Goal: Information Seeking & Learning: Learn about a topic

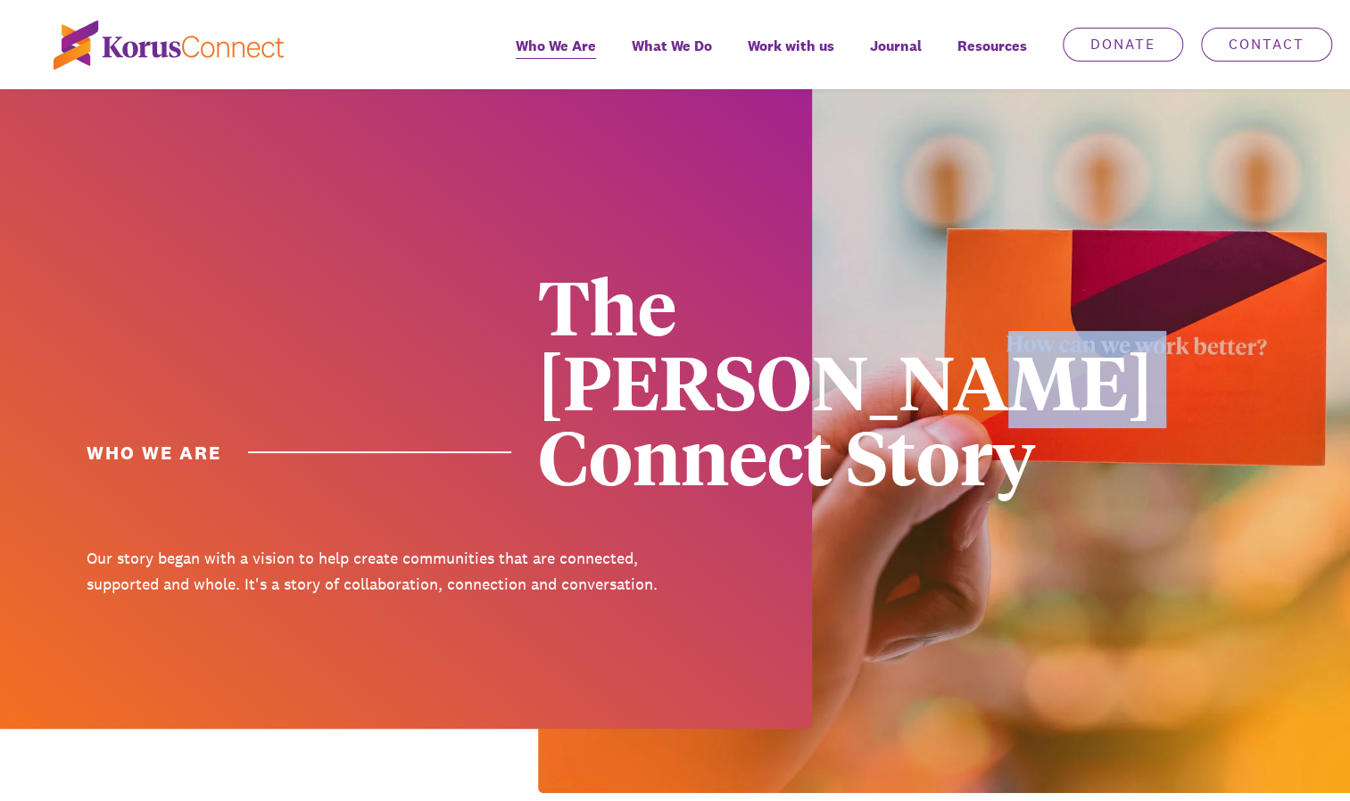
drag, startPoint x: 735, startPoint y: 384, endPoint x: 858, endPoint y: 391, distance: 123.4
click at [858, 391] on div "The [PERSON_NAME] Connect Story" at bounding box center [826, 380] width 576 height 225
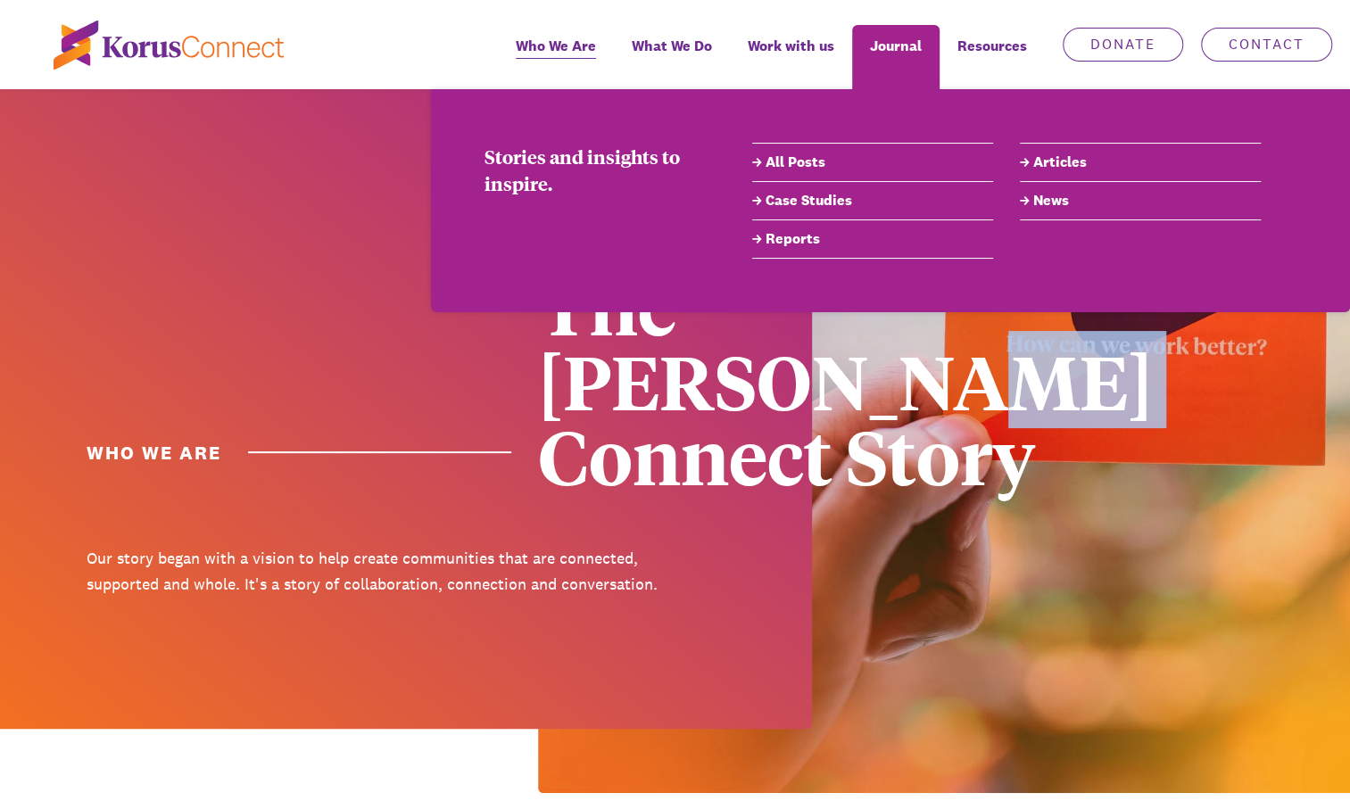
click at [1056, 160] on link "Articles" at bounding box center [1140, 162] width 241 height 21
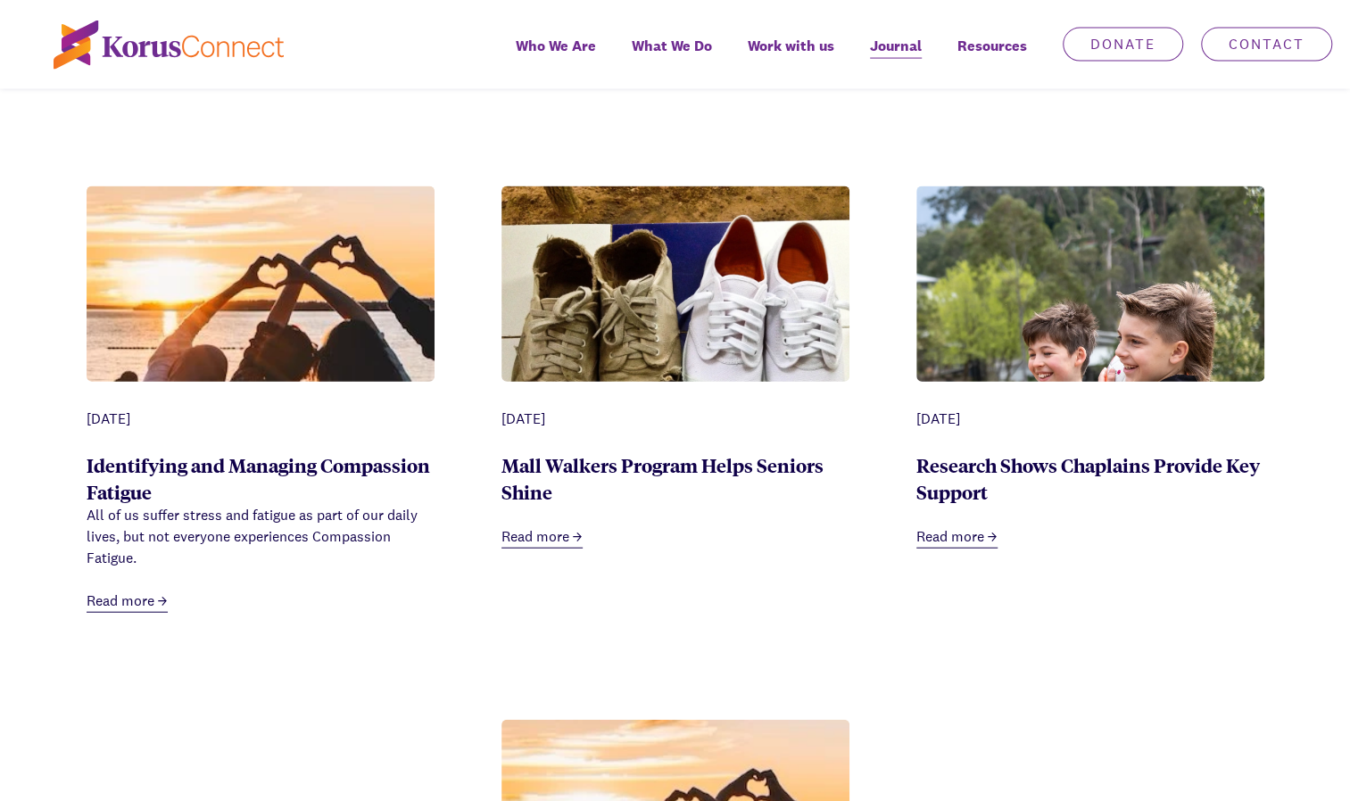
scroll to position [2252, 0]
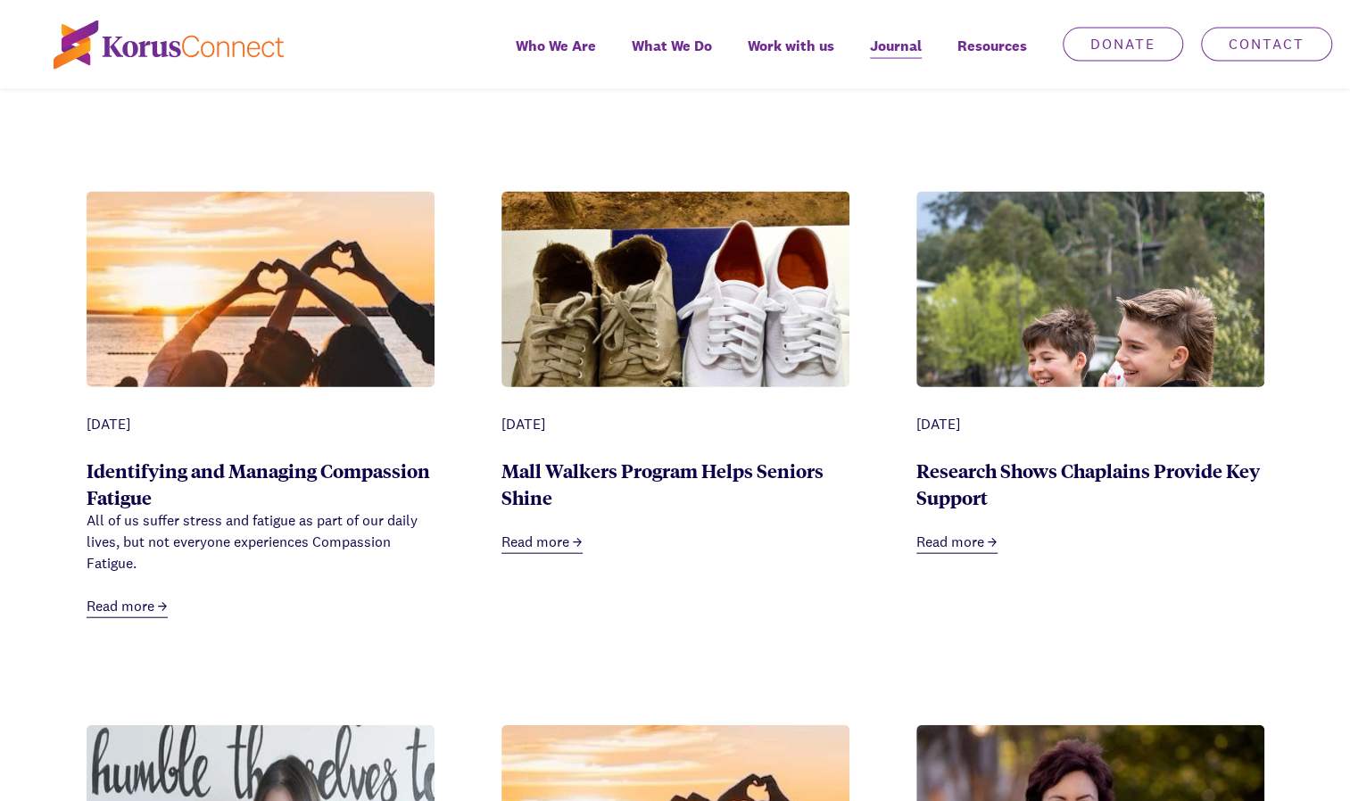
click at [659, 458] on link "Mall Walkers Program Helps Seniors Shine" at bounding box center [663, 484] width 322 height 52
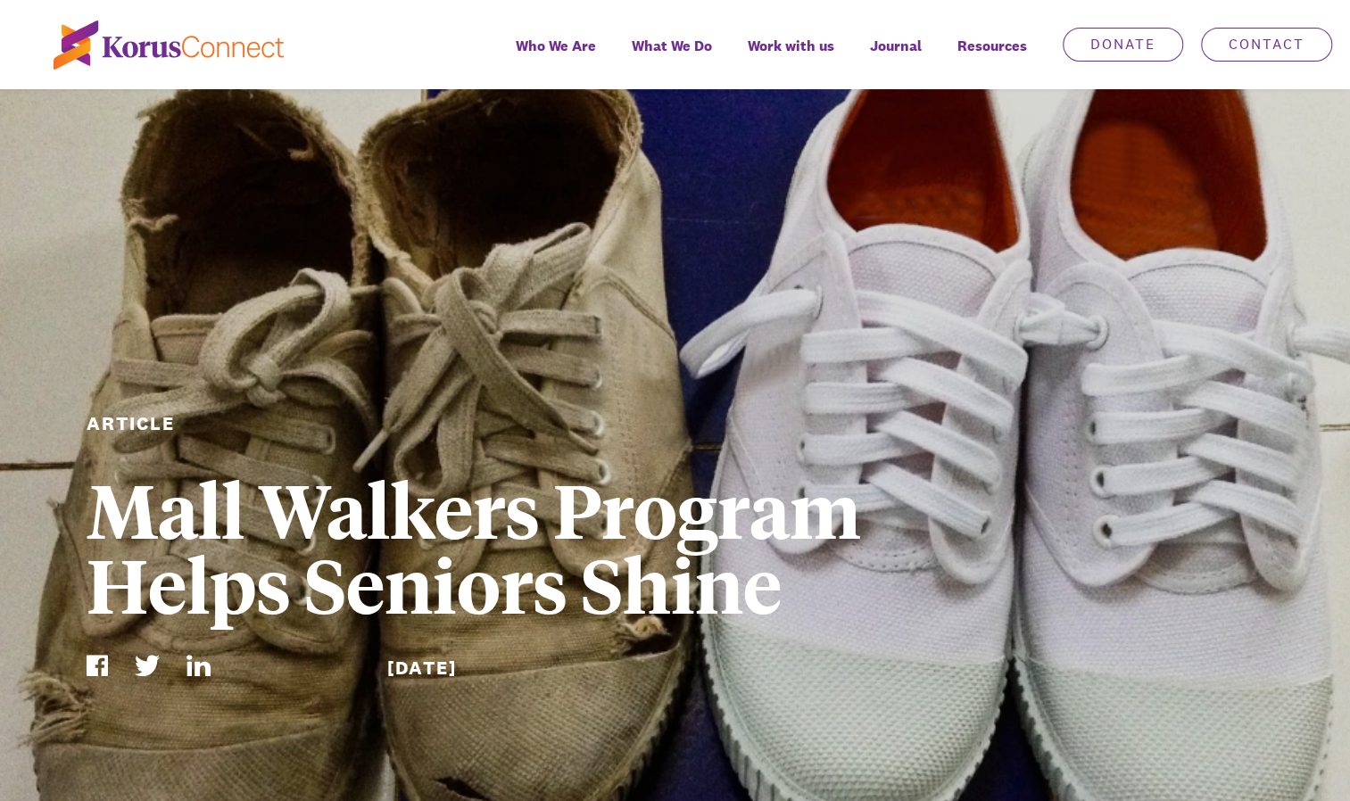
click at [905, 46] on span "Journal" at bounding box center [896, 46] width 52 height 26
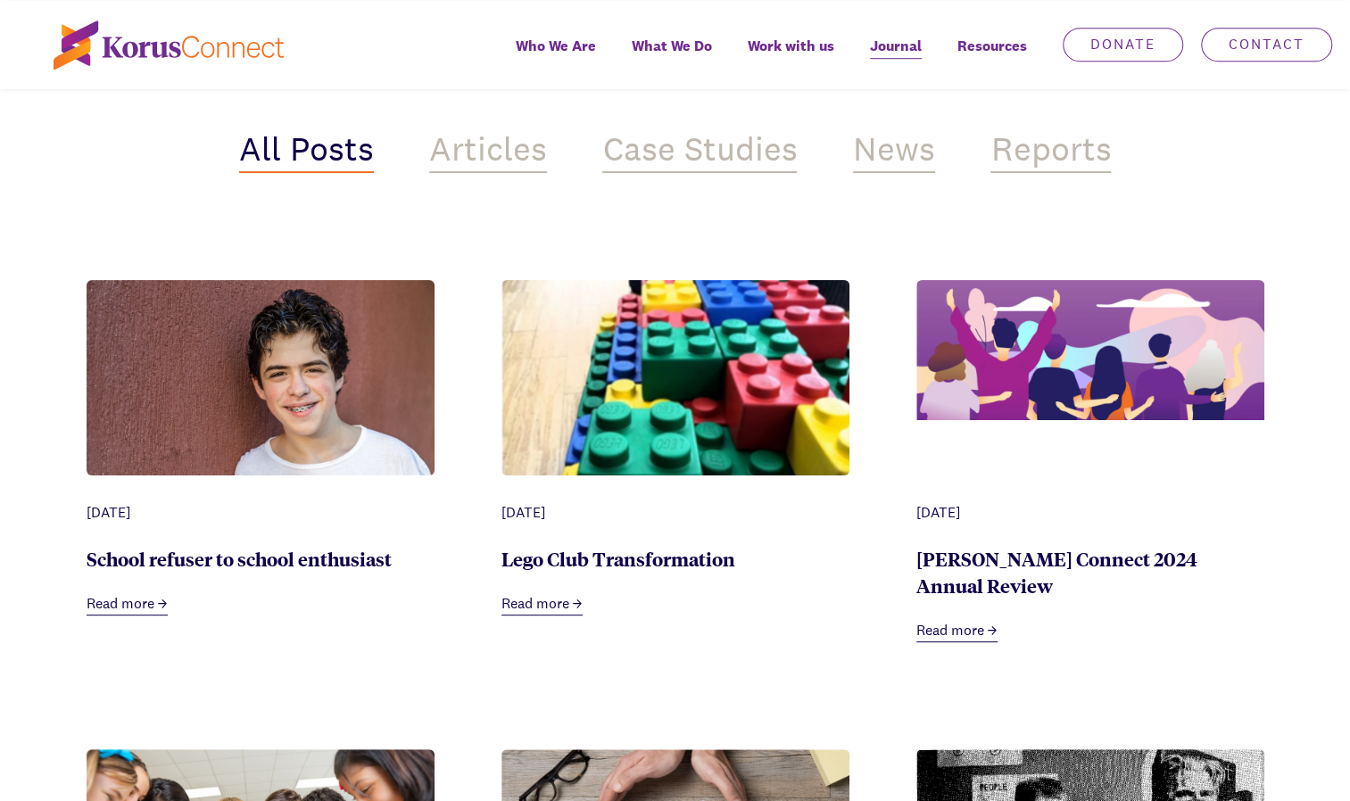
scroll to position [698, 0]
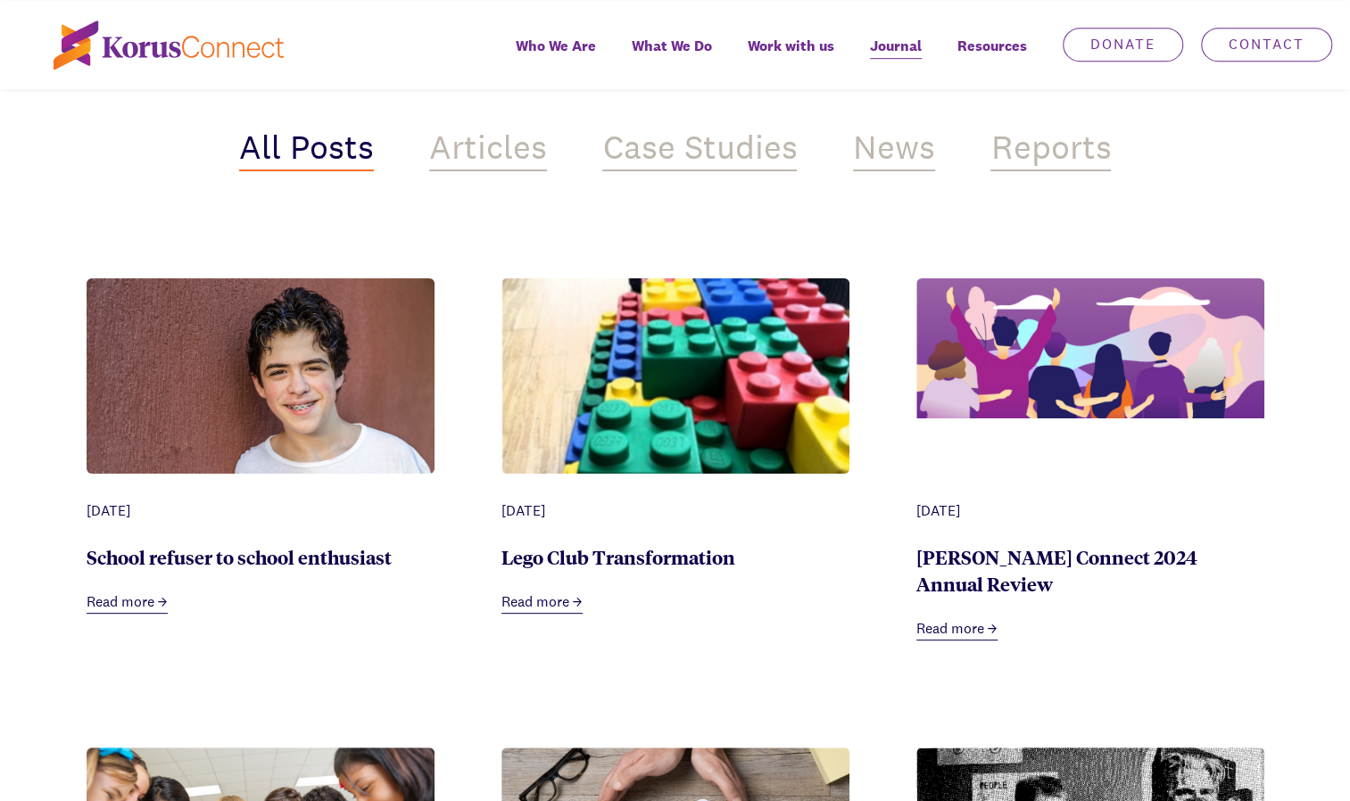
click at [259, 393] on img at bounding box center [261, 394] width 348 height 232
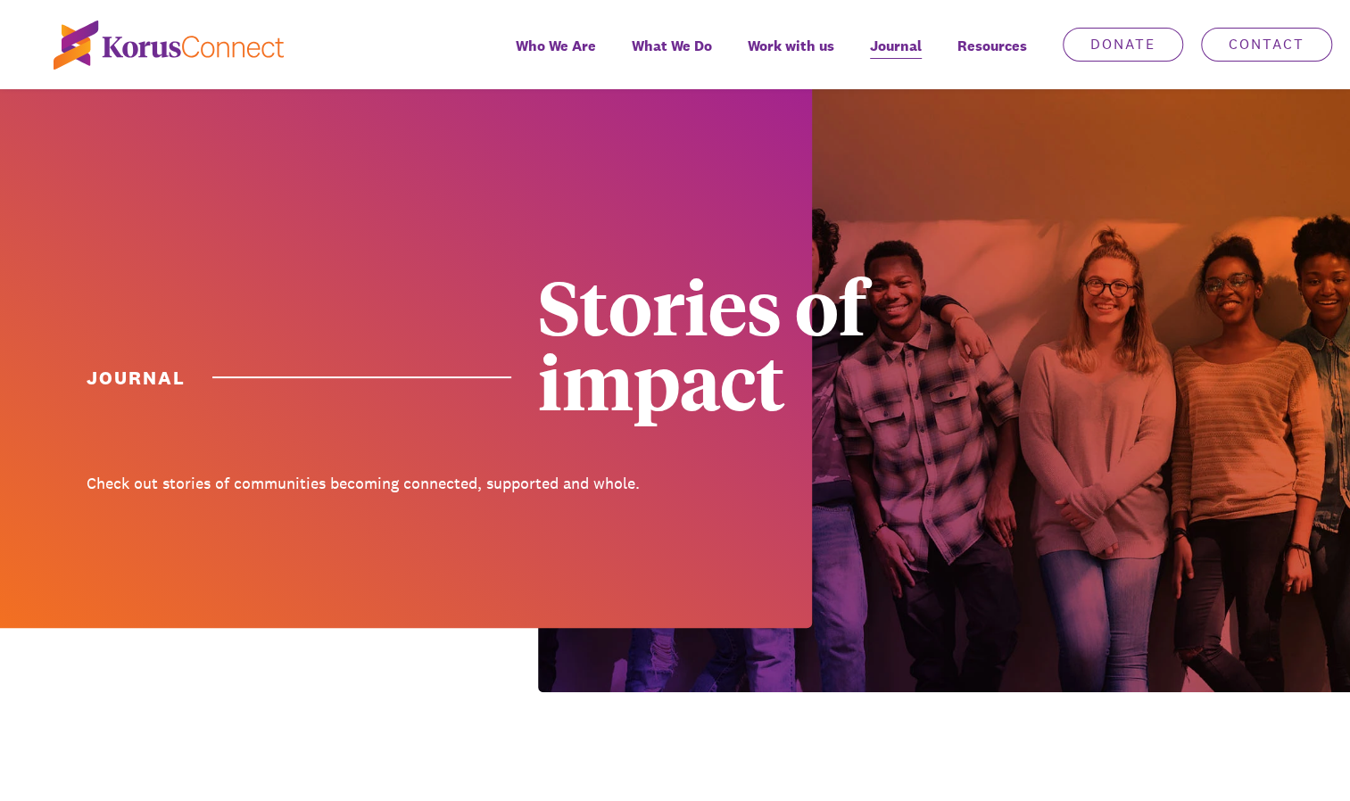
scroll to position [698, 0]
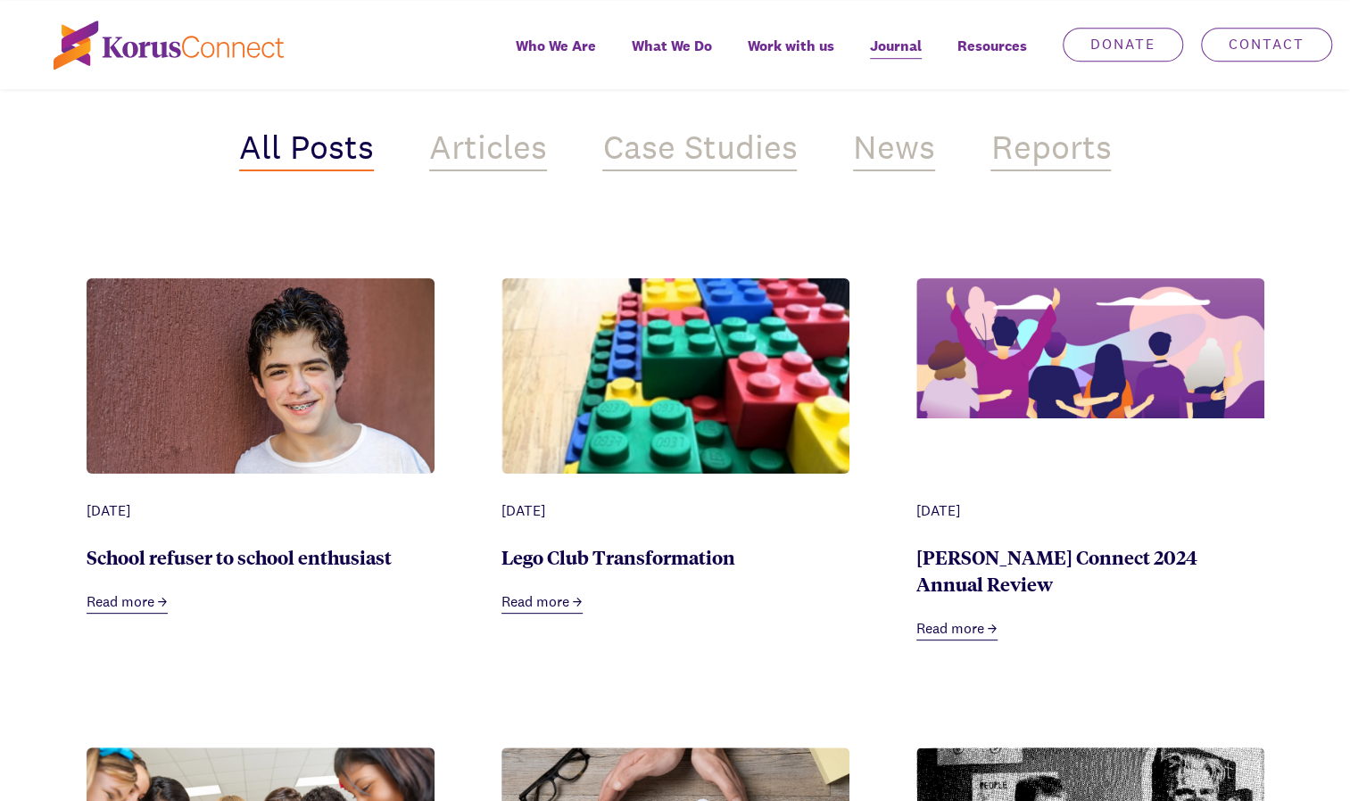
click at [649, 397] on img at bounding box center [676, 395] width 348 height 234
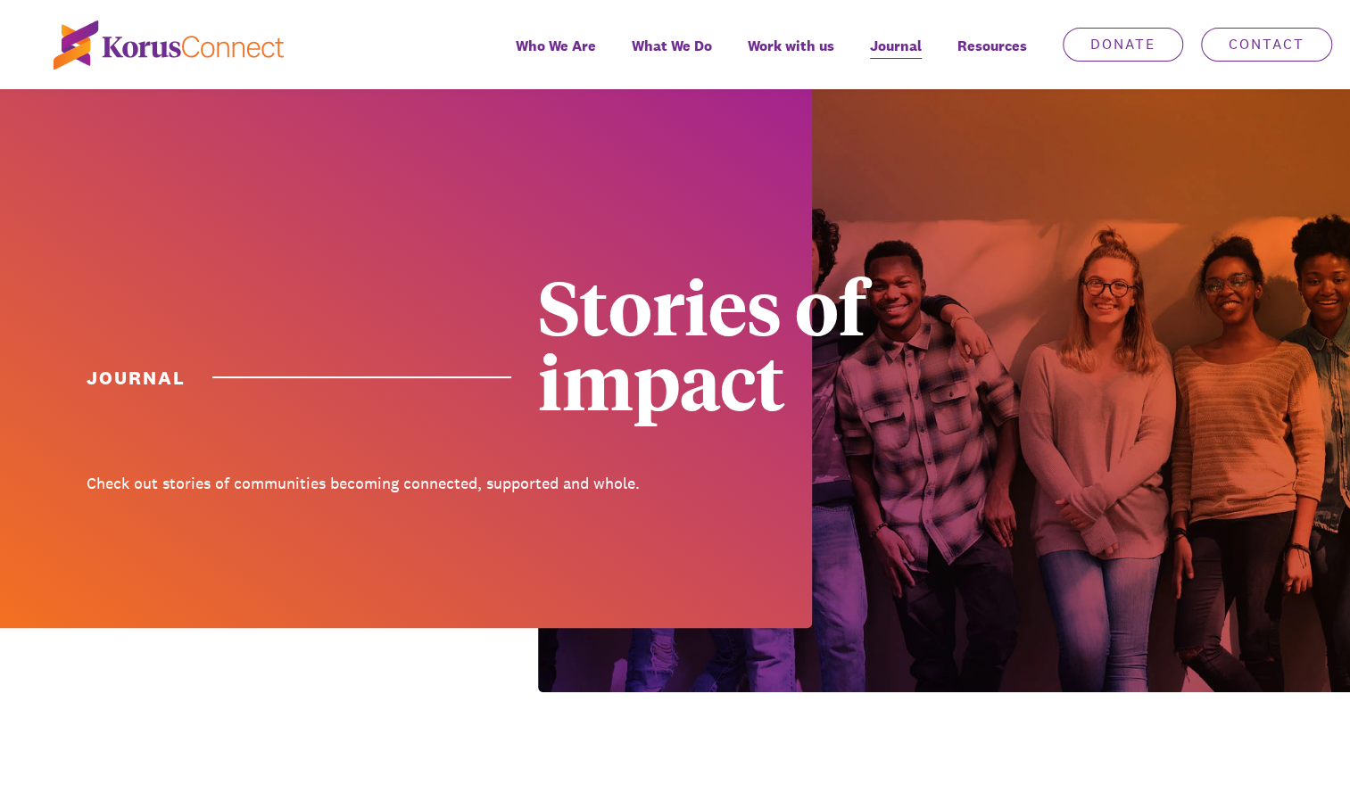
scroll to position [698, 0]
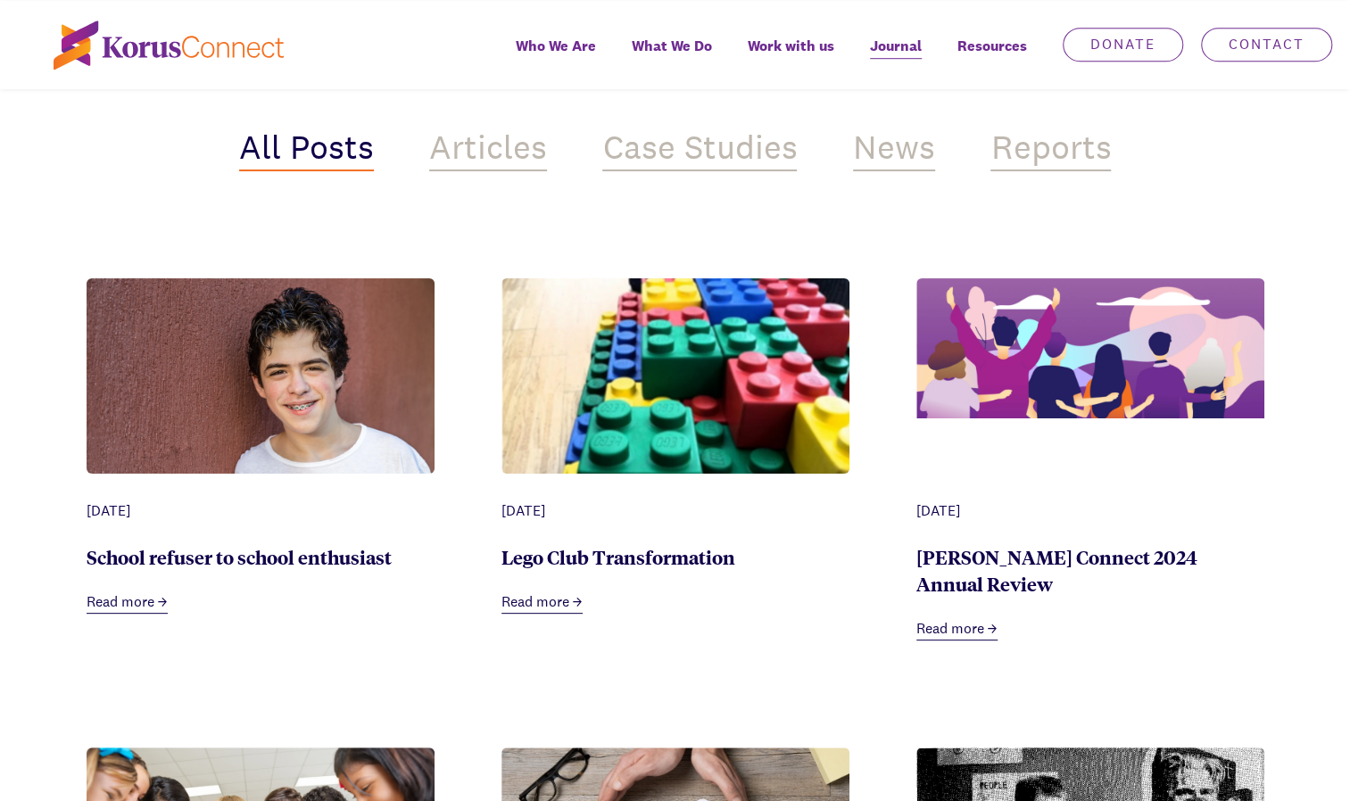
click at [1077, 384] on img at bounding box center [1090, 348] width 348 height 141
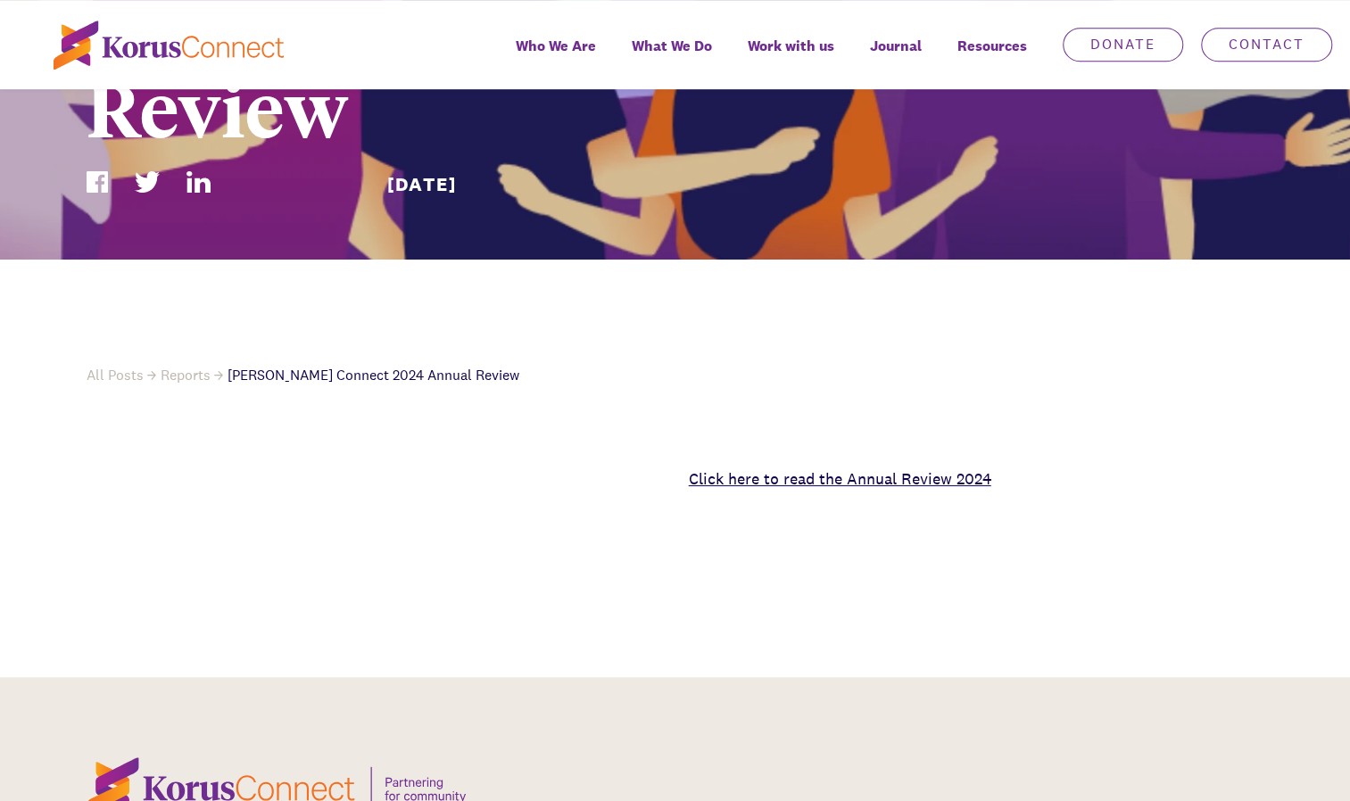
scroll to position [544, 0]
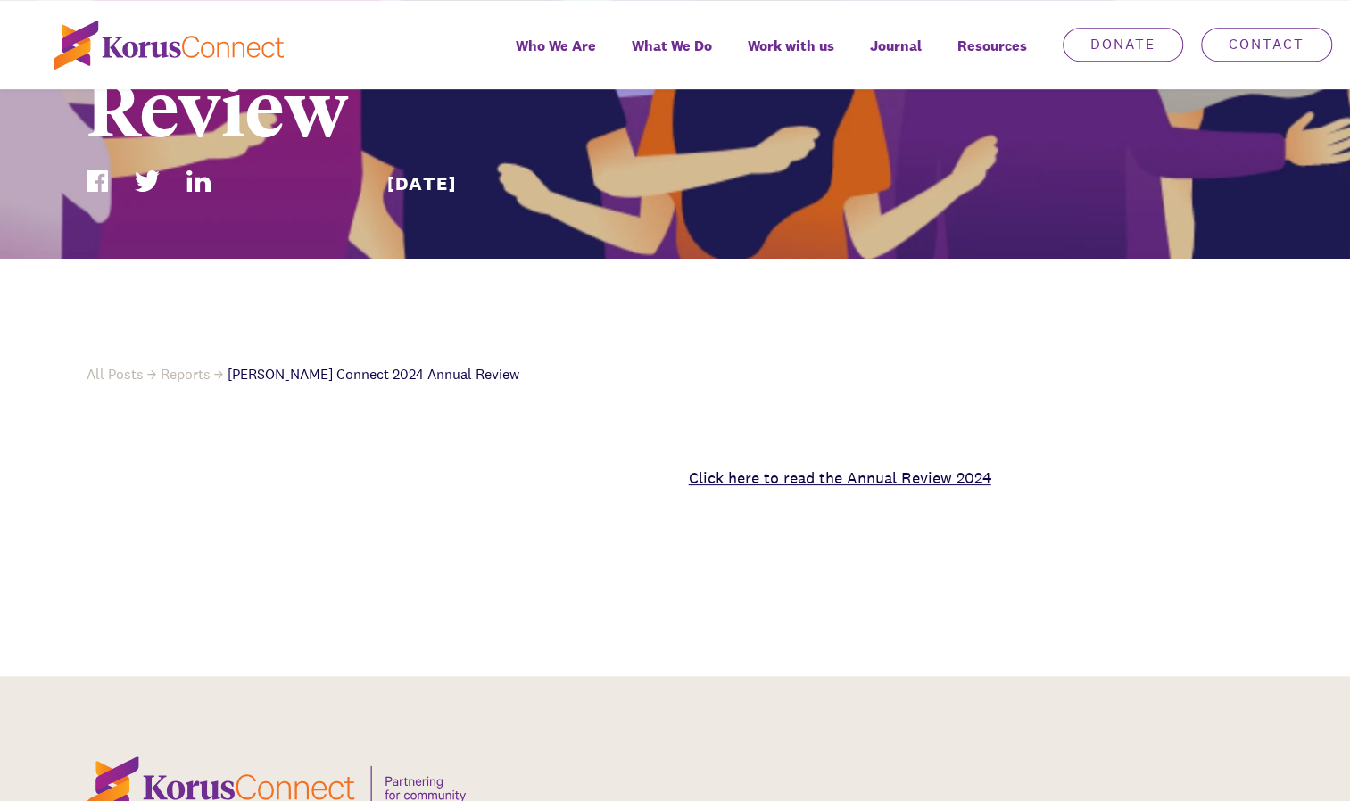
click at [798, 468] on link "Click here to read the Annual Review 2024" at bounding box center [840, 478] width 303 height 21
click at [987, 39] on div "Resources" at bounding box center [992, 57] width 105 height 64
click at [992, 44] on div "Resources" at bounding box center [992, 57] width 105 height 64
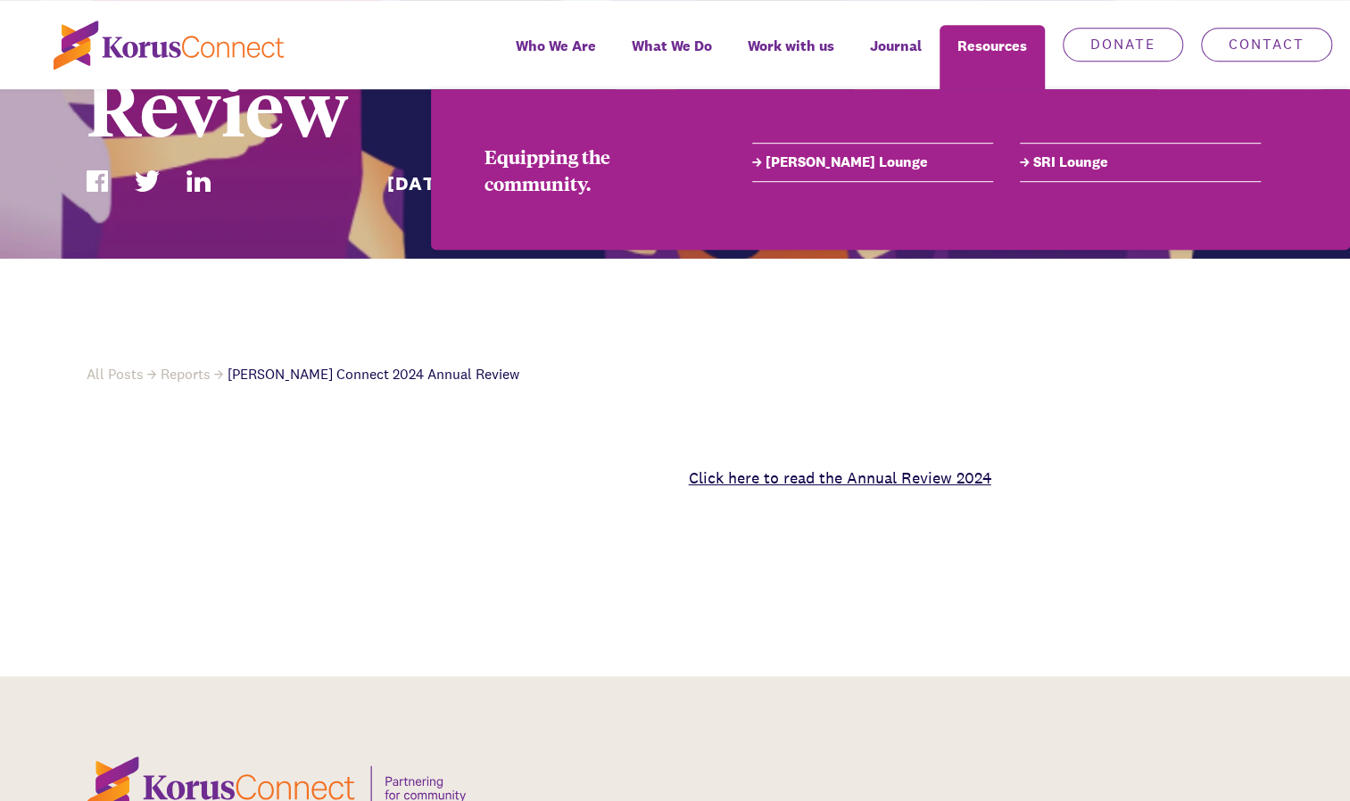
click at [814, 165] on link "[PERSON_NAME] Lounge" at bounding box center [872, 162] width 241 height 21
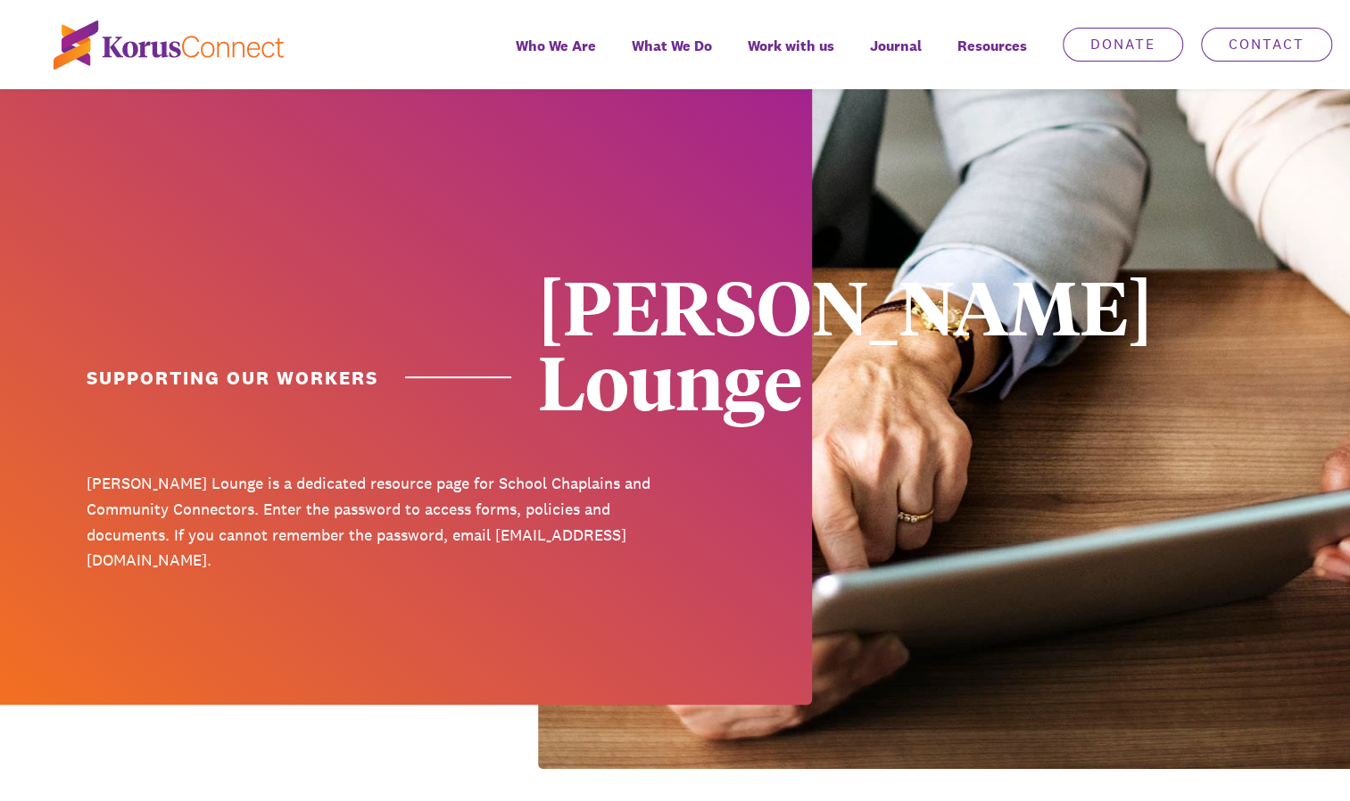
click at [896, 46] on span "Journal" at bounding box center [896, 46] width 52 height 26
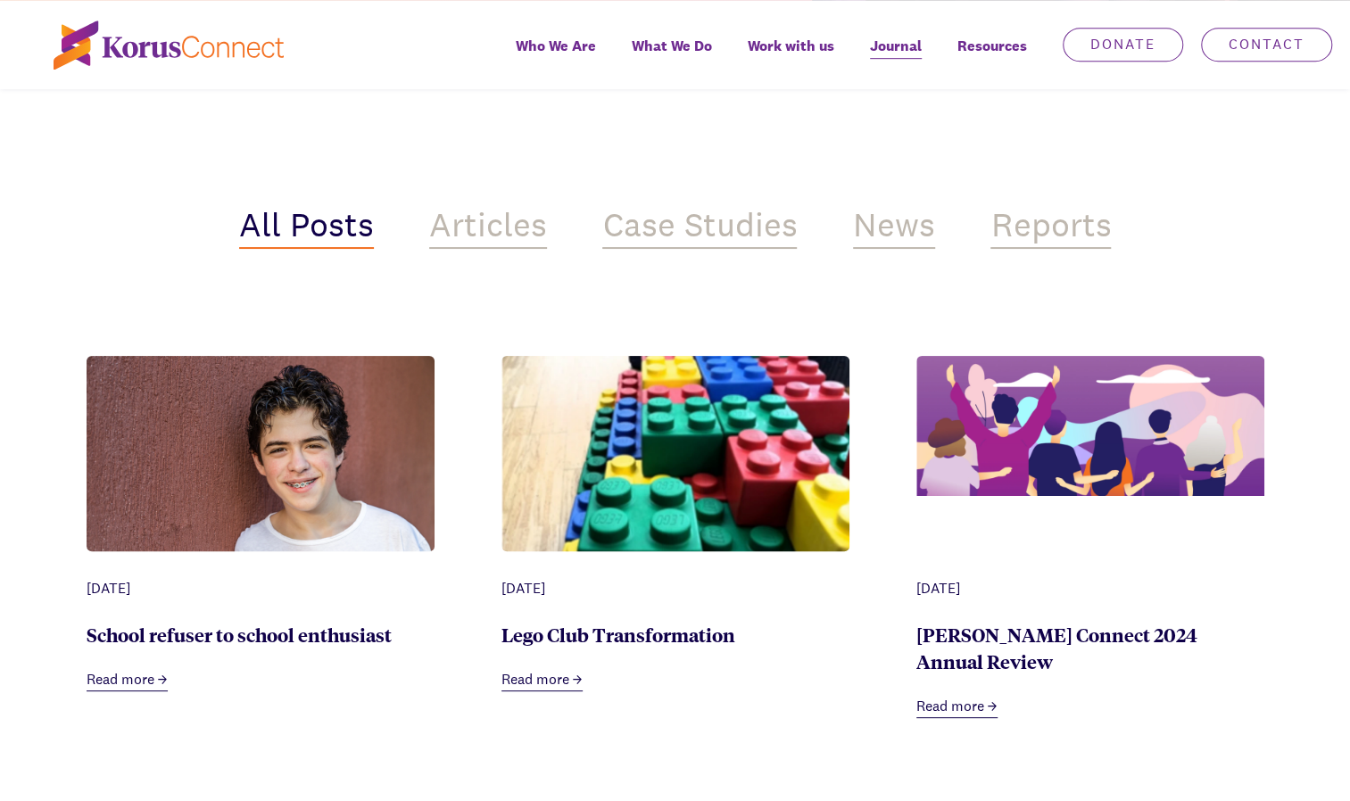
scroll to position [615, 0]
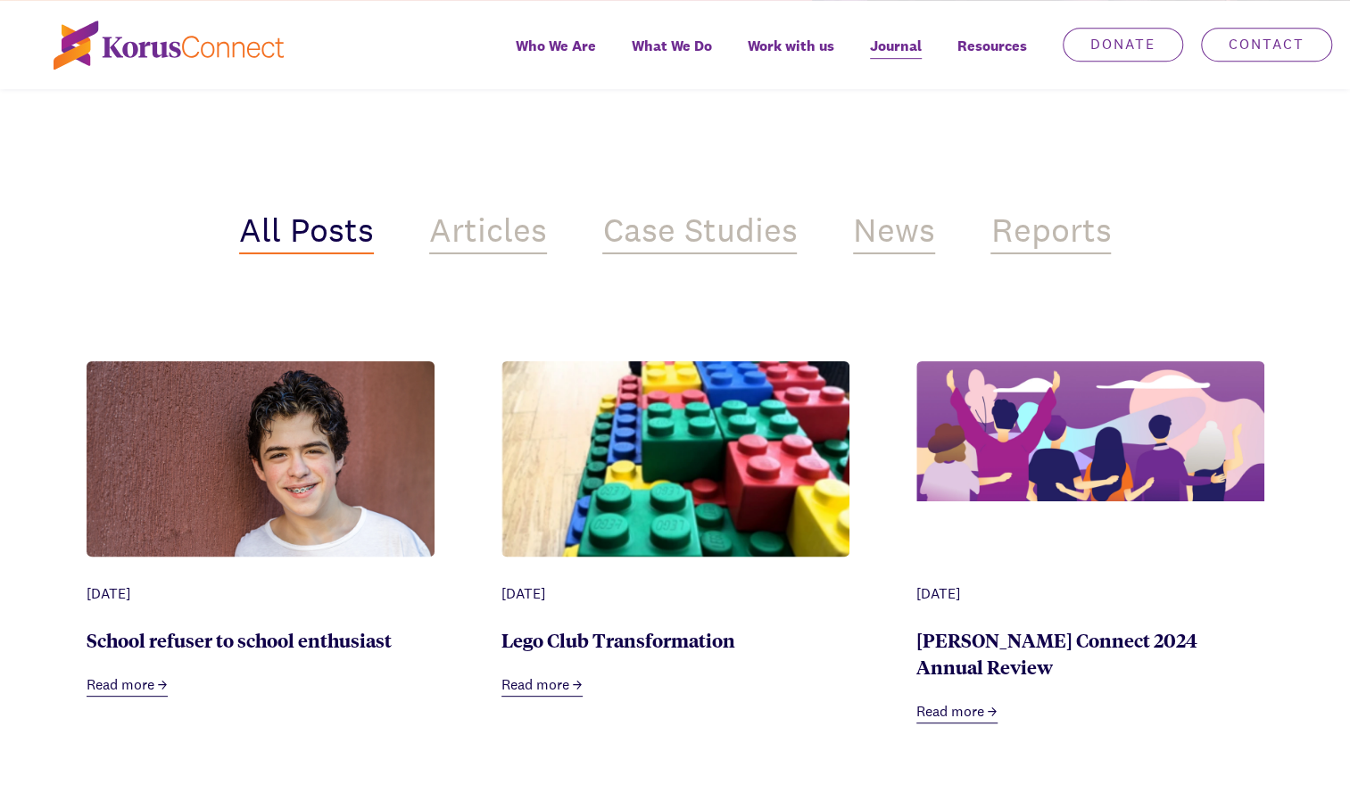
click at [701, 225] on div "Case Studies" at bounding box center [699, 232] width 195 height 43
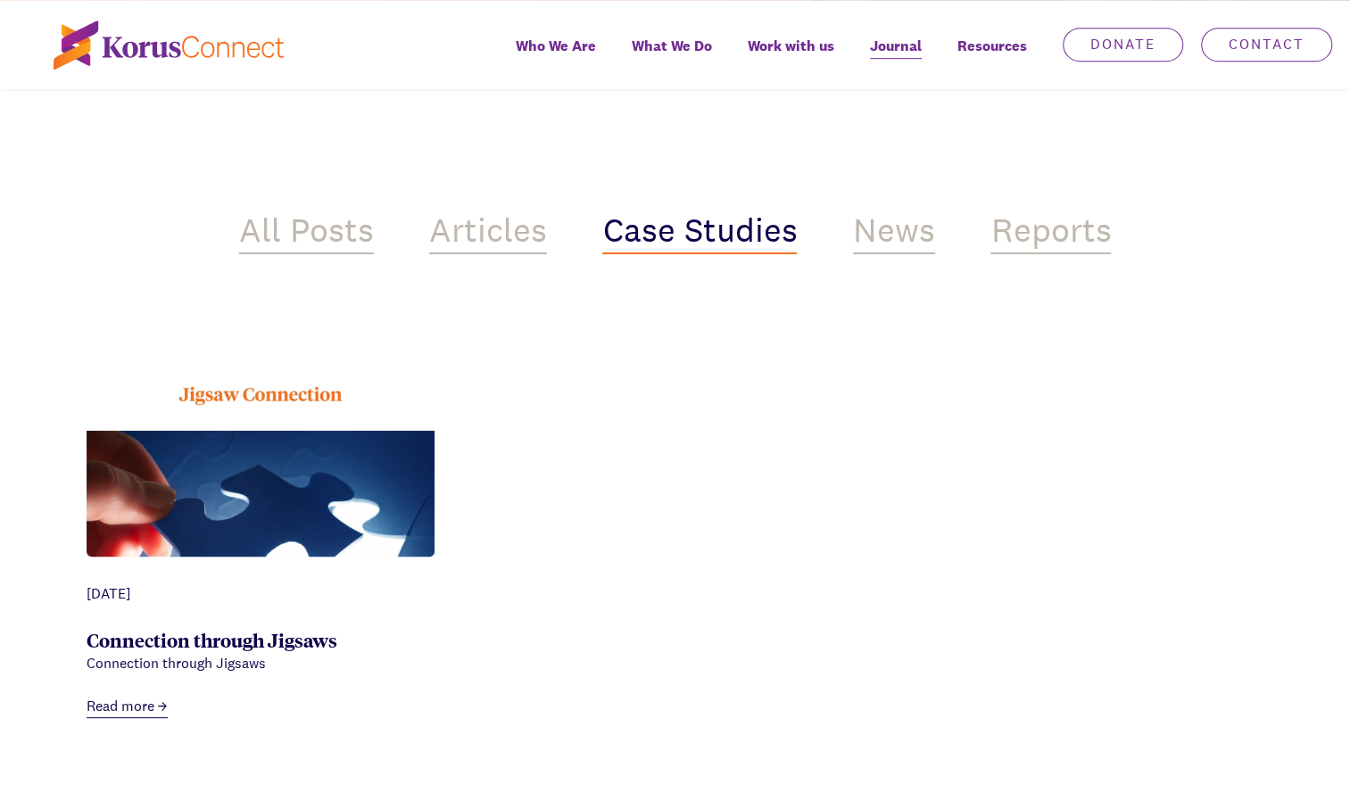
click at [885, 225] on div "News" at bounding box center [894, 232] width 82 height 43
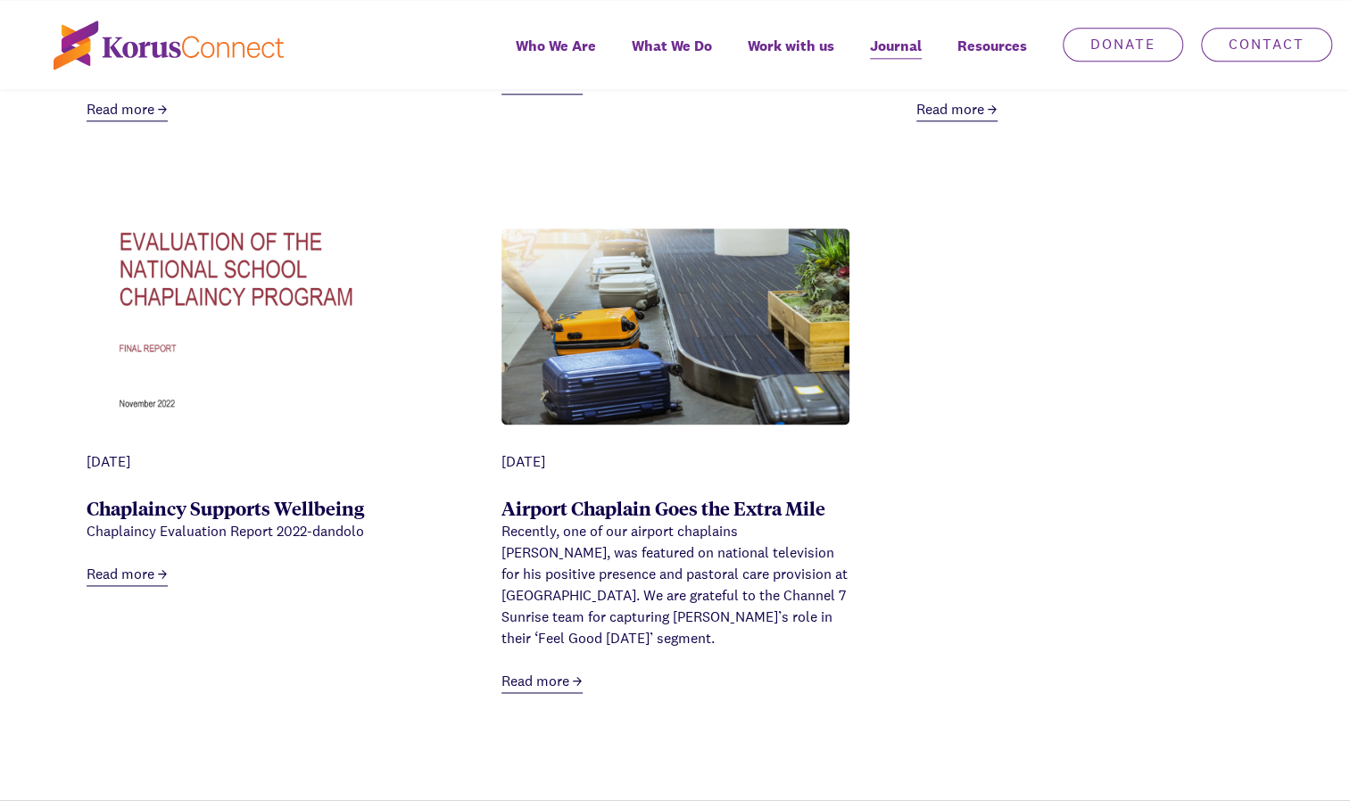
scroll to position [1221, 0]
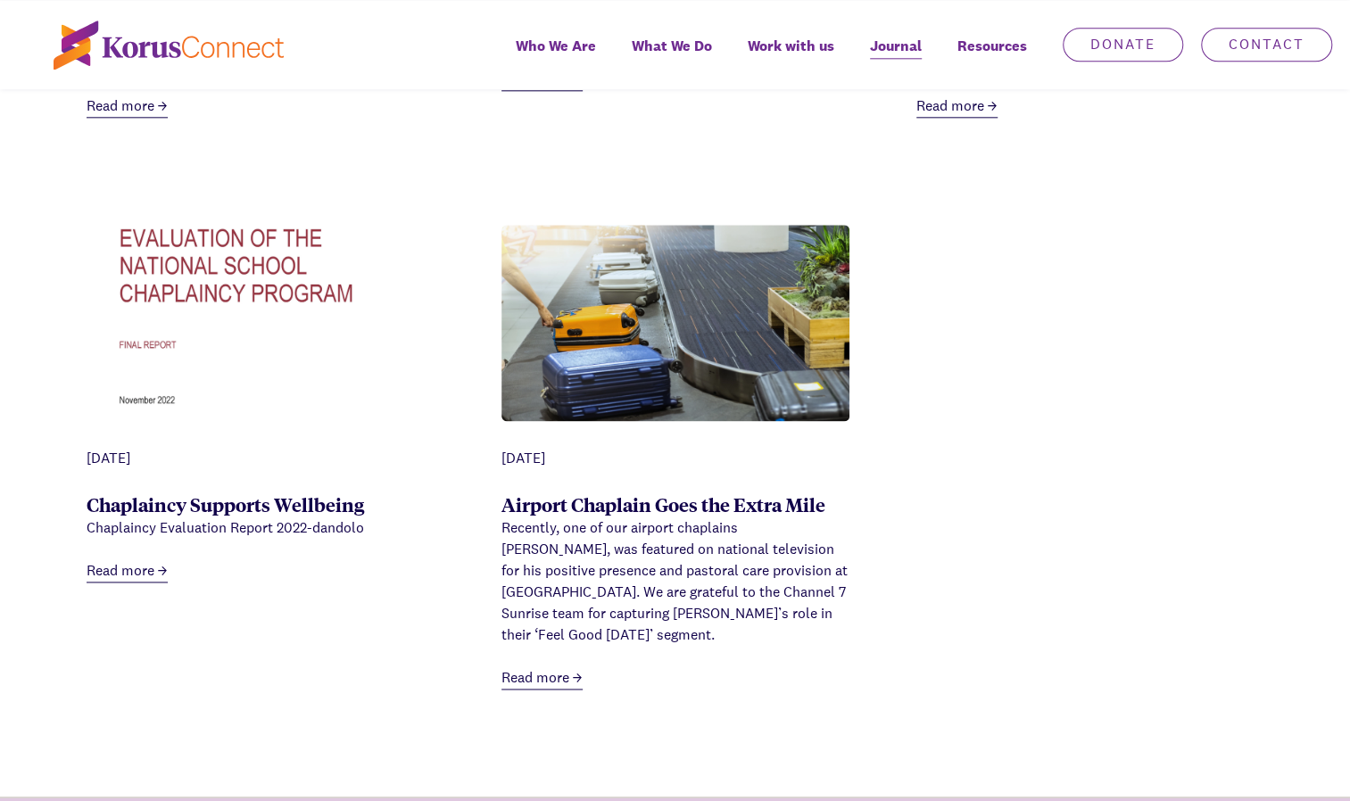
click at [139, 567] on link "Read more" at bounding box center [127, 571] width 81 height 22
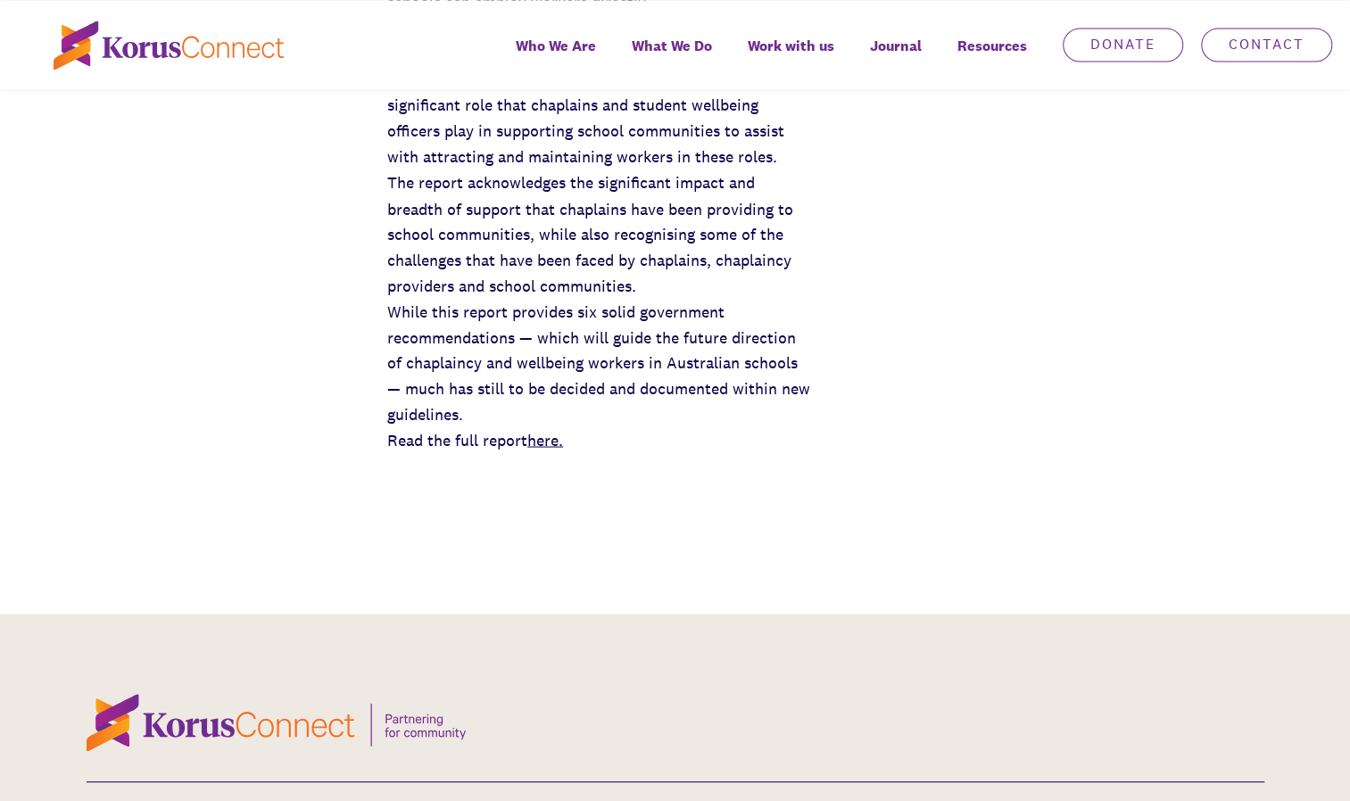
scroll to position [1801, 0]
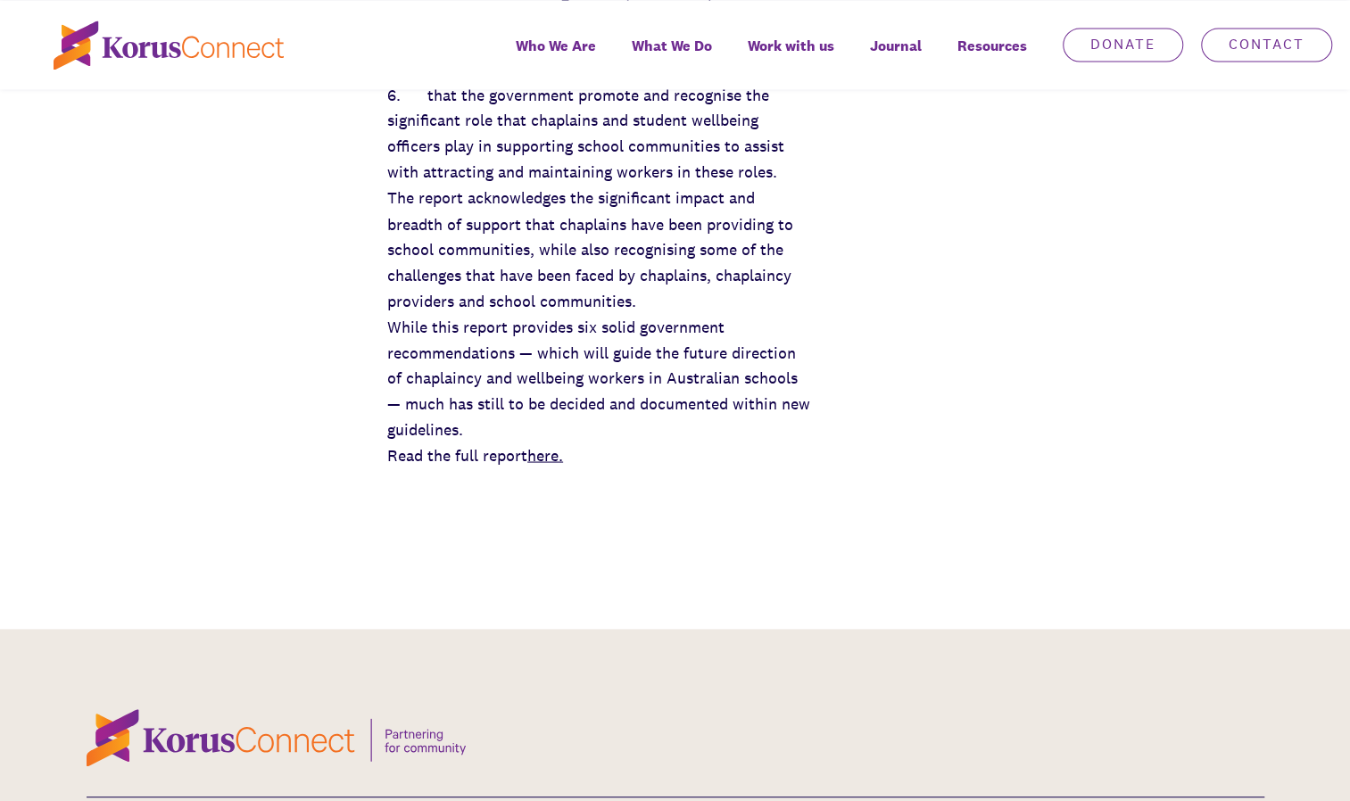
click at [551, 446] on link "here." at bounding box center [545, 454] width 36 height 21
